Goal: Task Accomplishment & Management: Manage account settings

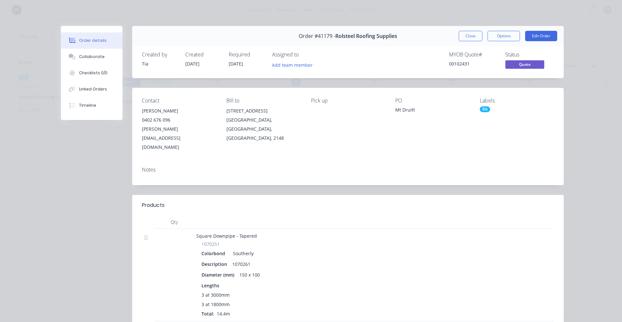
scroll to position [135, 0]
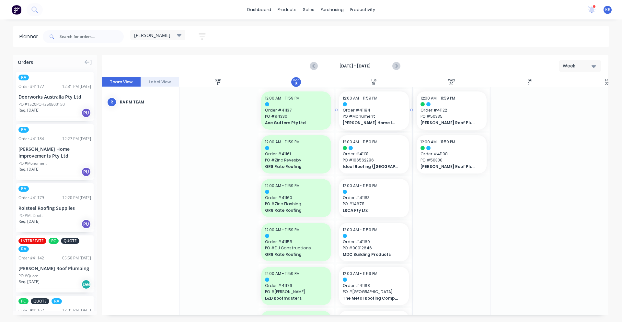
drag, startPoint x: 63, startPoint y: 156, endPoint x: 370, endPoint y: 135, distance: 308.2
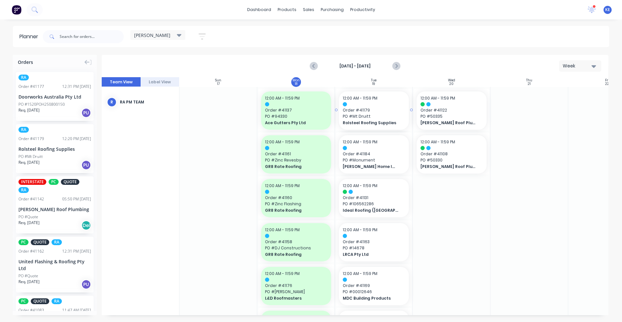
drag, startPoint x: 38, startPoint y: 156, endPoint x: 364, endPoint y: 138, distance: 326.5
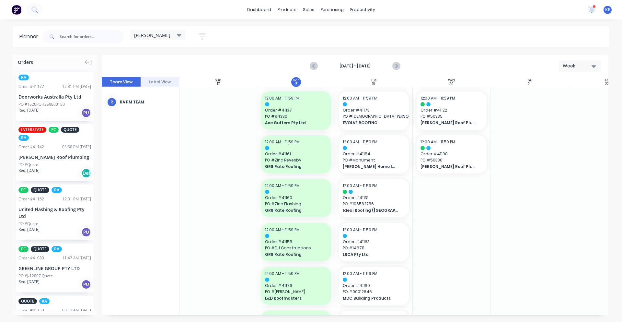
click at [50, 86] on div "Order # 41177 12:31 PM 18/08/25" at bounding box center [54, 87] width 73 height 6
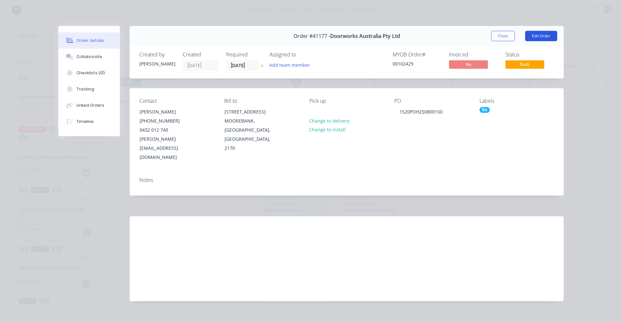
click at [549, 35] on button "Edit Order" at bounding box center [541, 36] width 32 height 10
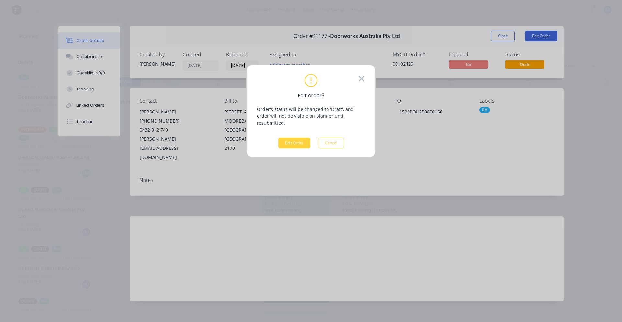
click at [364, 79] on icon at bounding box center [361, 79] width 7 height 10
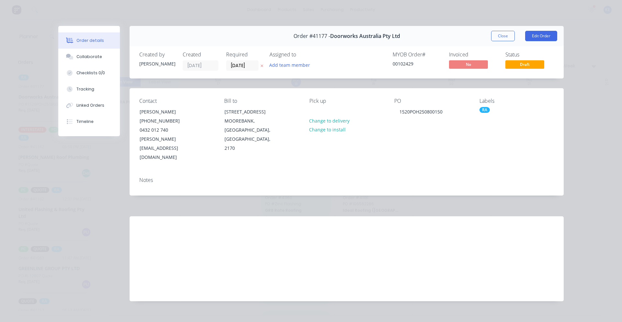
click at [490, 41] on div "Order #41177 - Doorworks Australia Pty Ltd Close Edit Order" at bounding box center [347, 36] width 434 height 20
click at [495, 35] on button "Close" at bounding box center [503, 36] width 24 height 10
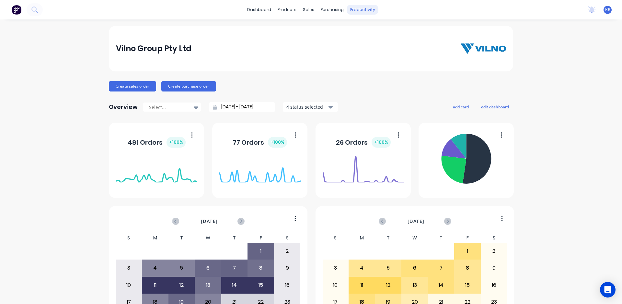
click at [357, 12] on div "productivity" at bounding box center [362, 10] width 31 height 10
click at [347, 13] on div "productivity" at bounding box center [362, 10] width 31 height 10
click at [354, 31] on icon at bounding box center [352, 31] width 6 height 6
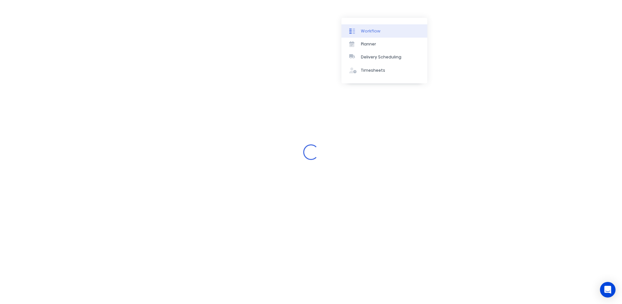
click at [350, 34] on link "Workflow" at bounding box center [384, 30] width 86 height 13
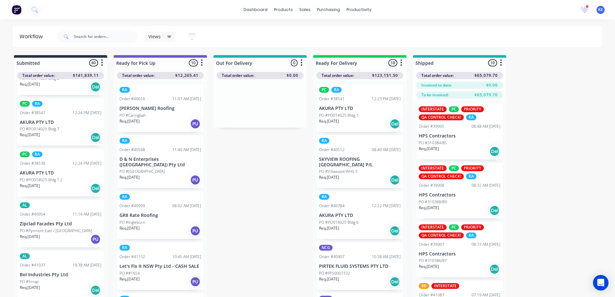
scroll to position [103, 0]
